Goal: Information Seeking & Learning: Understand process/instructions

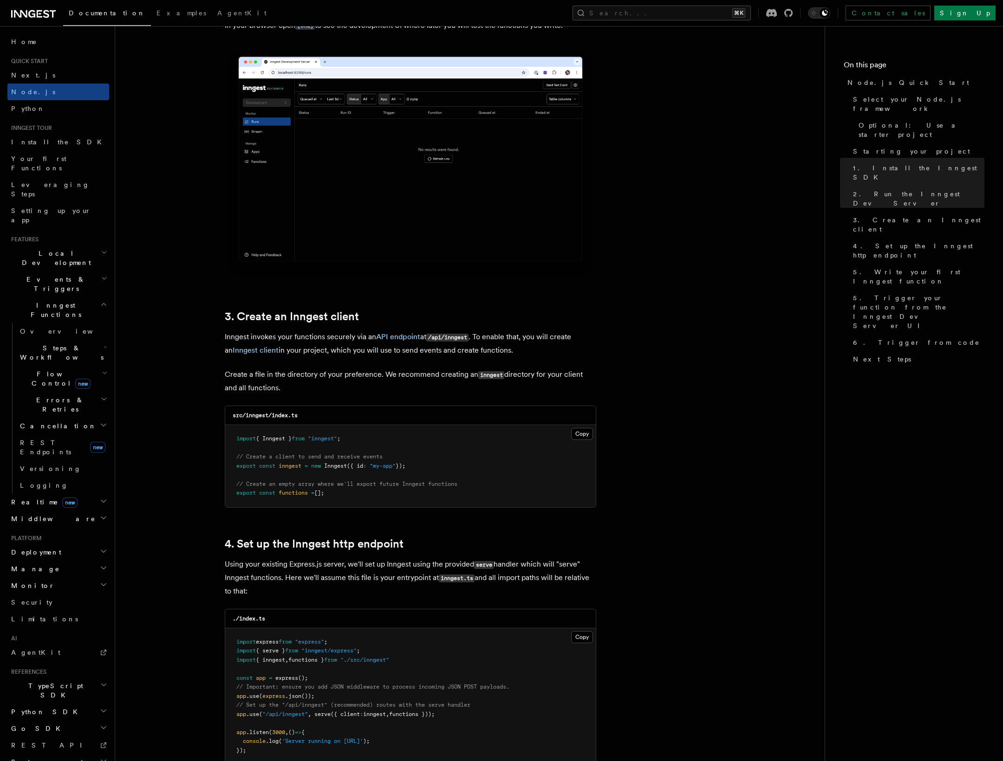
scroll to position [911, 0]
click at [580, 434] on button "Copy Copied" at bounding box center [582, 433] width 22 height 12
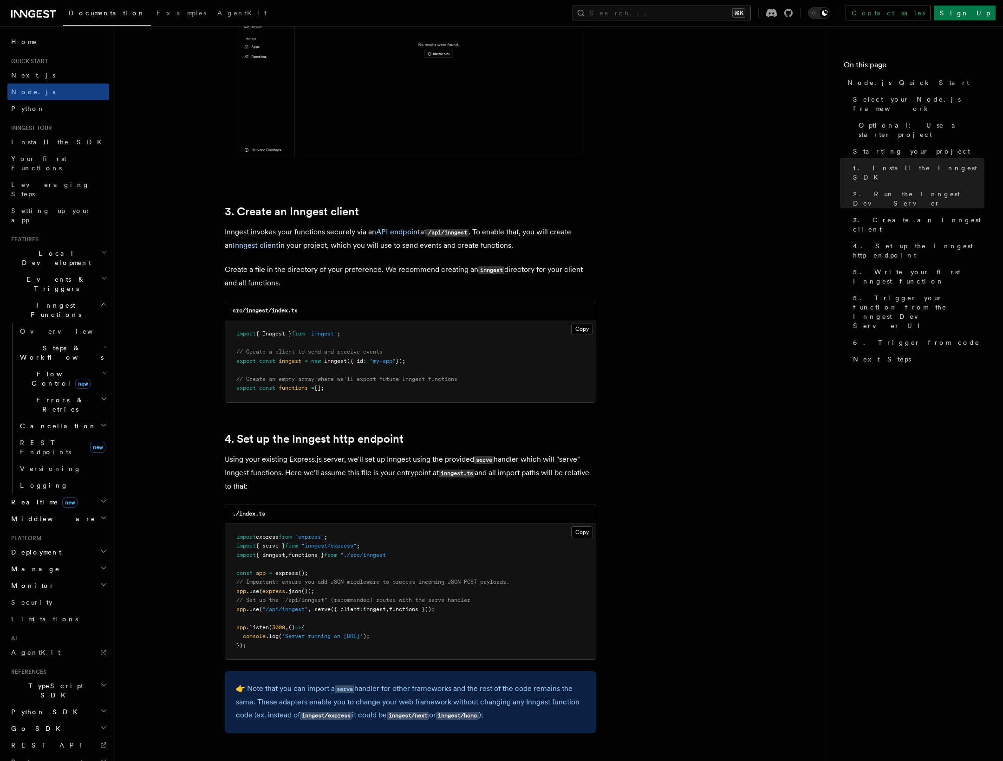
scroll to position [1019, 0]
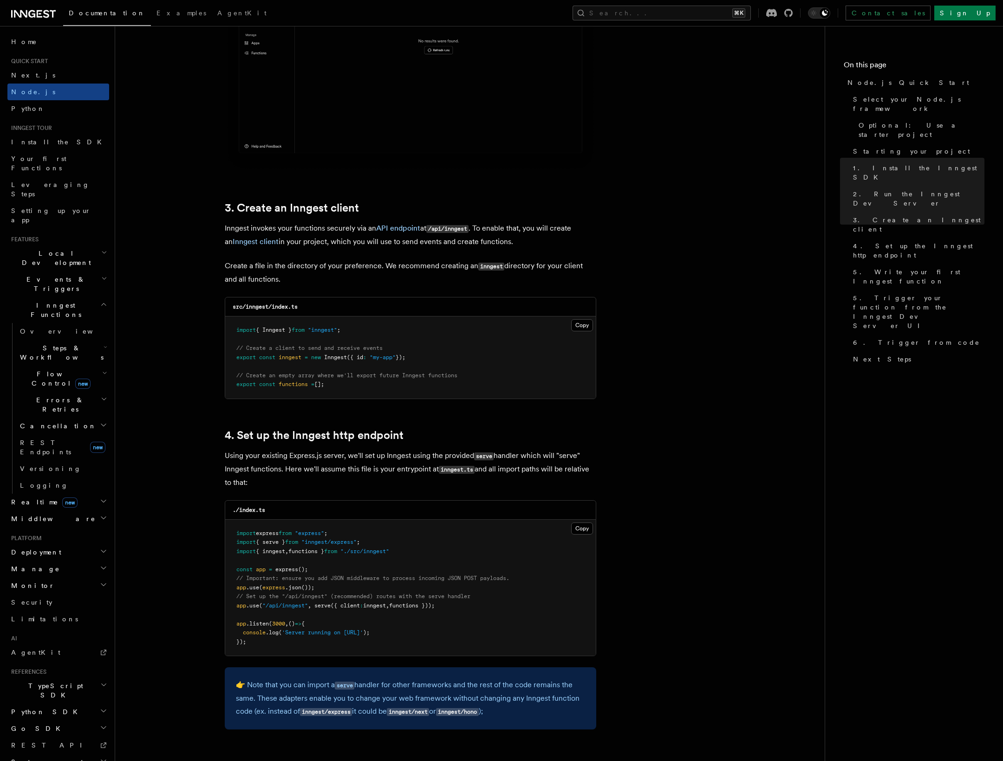
click at [333, 610] on pre "import express from "express" ; import { serve } from "inngest/express" ; impor…" at bounding box center [410, 588] width 370 height 136
click at [334, 606] on span "({ client" at bounding box center [345, 606] width 29 height 6
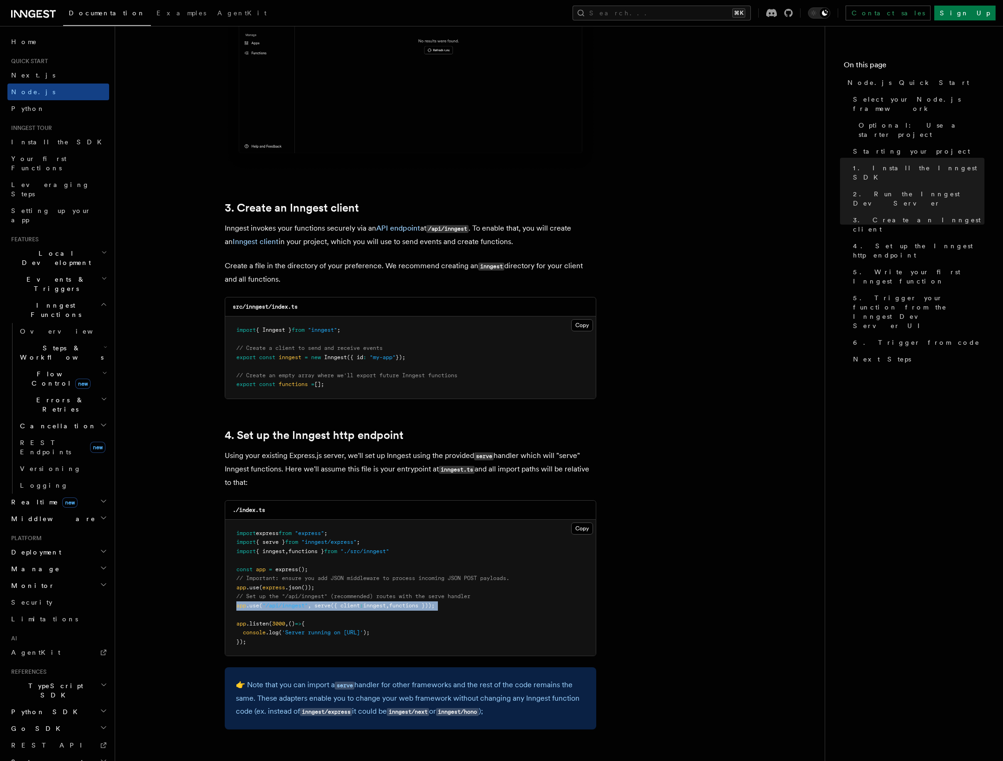
click at [334, 606] on span "({ client" at bounding box center [345, 606] width 29 height 6
copy code "app .use ( "/api/inngest" , serve ({ client : inngest , functions }));"
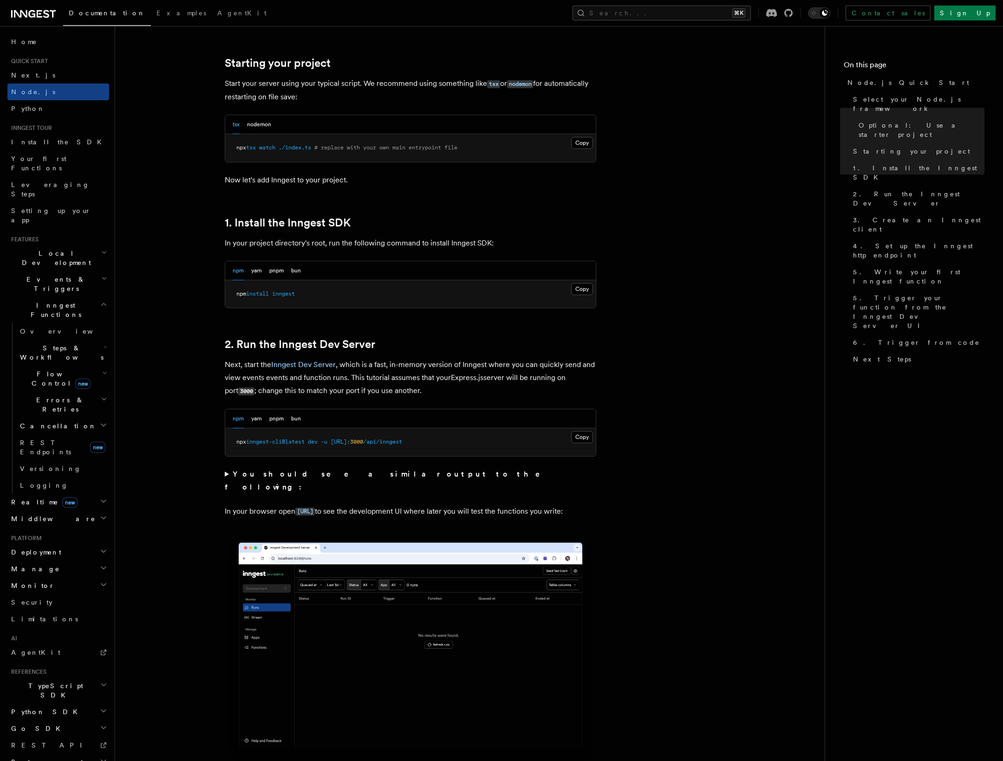
scroll to position [294, 0]
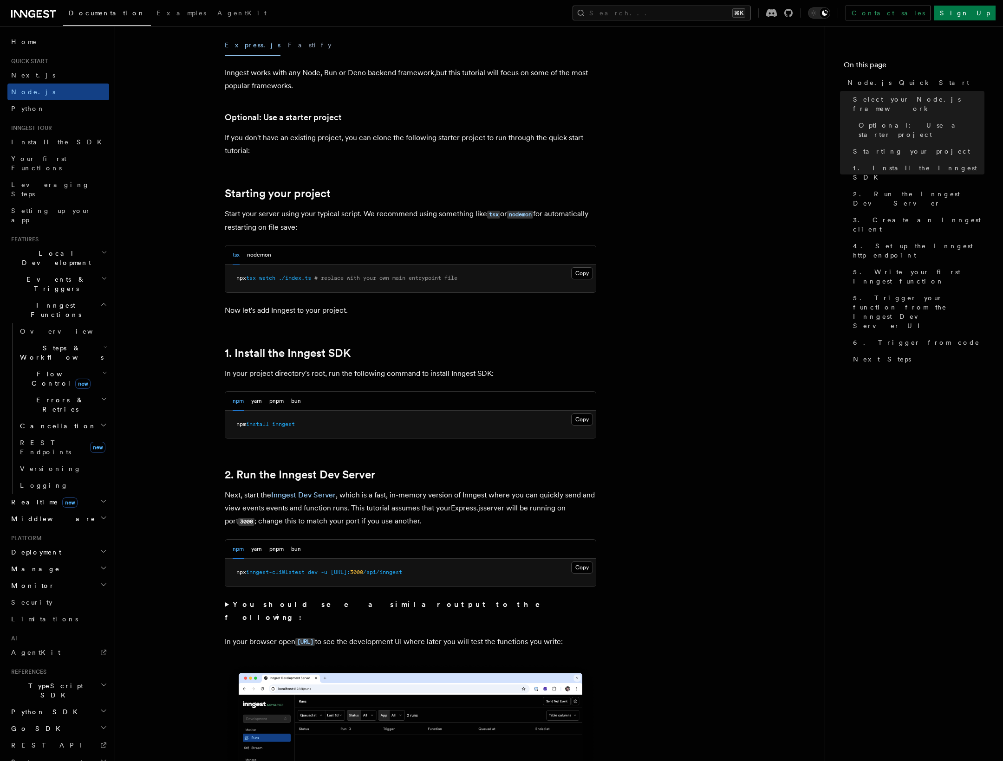
click at [290, 427] on span "inngest" at bounding box center [283, 424] width 23 height 6
copy article "npm install inngest"
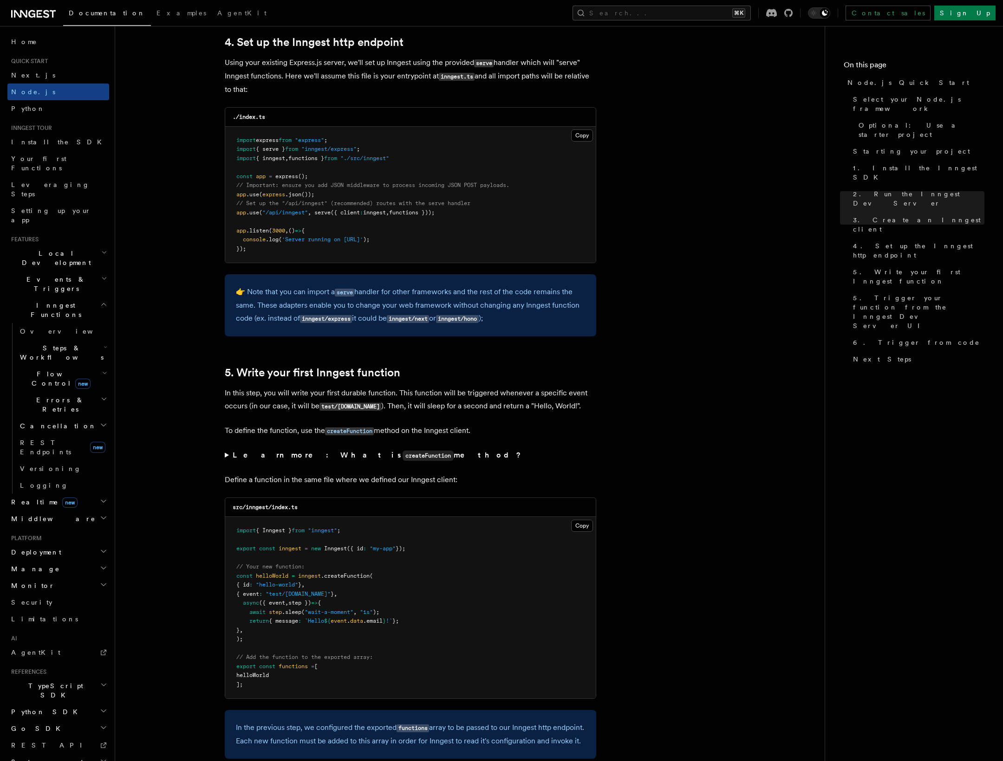
scroll to position [1501, 0]
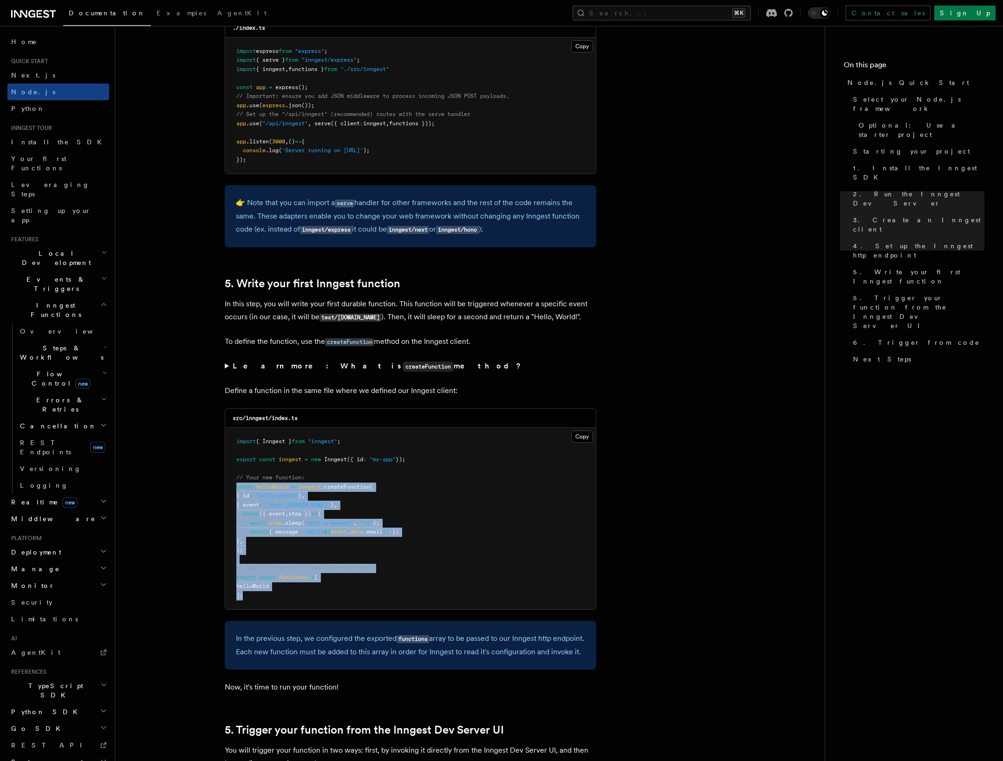
drag, startPoint x: 256, startPoint y: 597, endPoint x: 224, endPoint y: 489, distance: 112.9
copy code "const helloWorld = inngest .createFunction ( { id : "hello-world" } , { event :…"
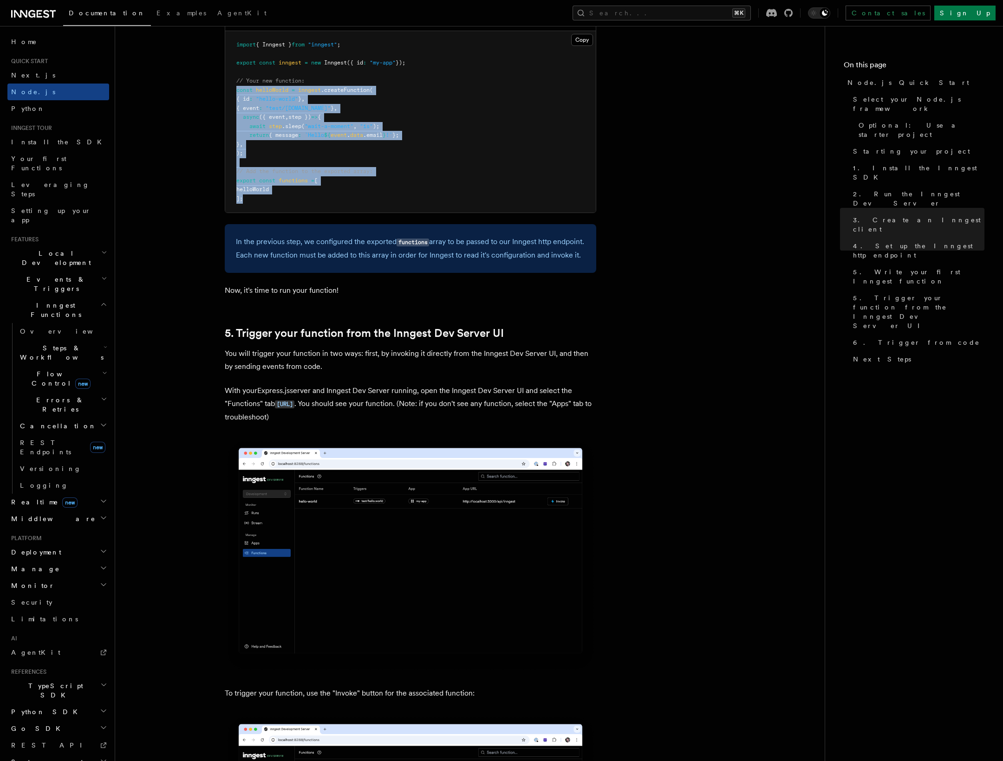
scroll to position [2034, 0]
